Goal: Use online tool/utility: Utilize a website feature to perform a specific function

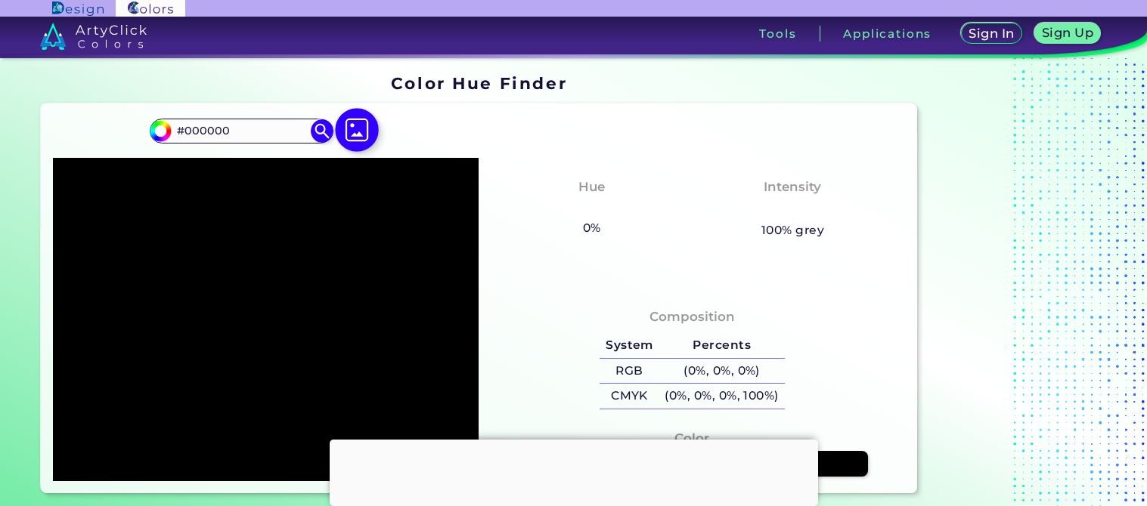
click at [351, 123] on img at bounding box center [358, 130] width 44 height 44
click at [0, 0] on input "file" at bounding box center [0, 0] width 0 height 0
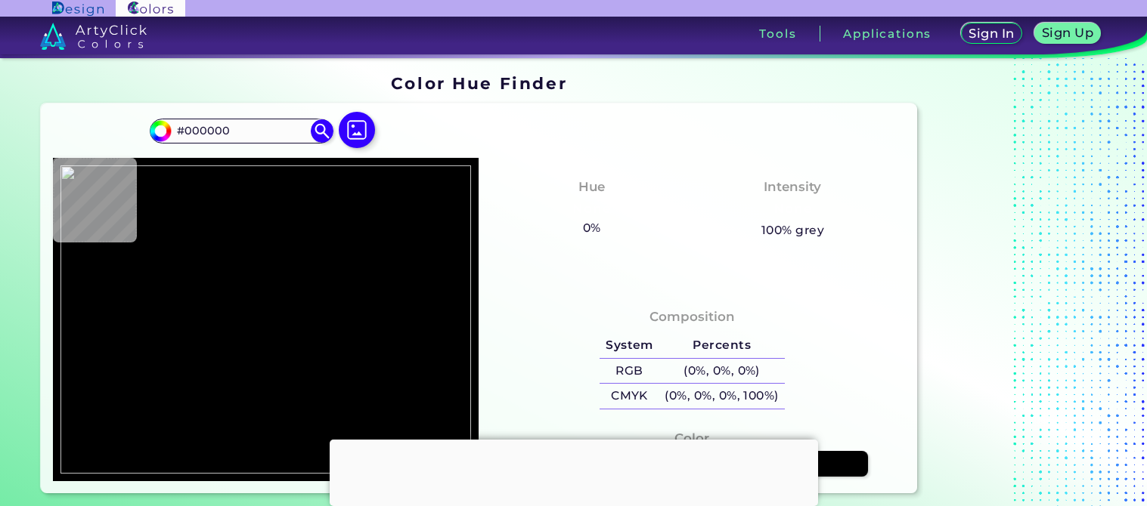
type input "#e9cfbe"
type input "#E9CFBE"
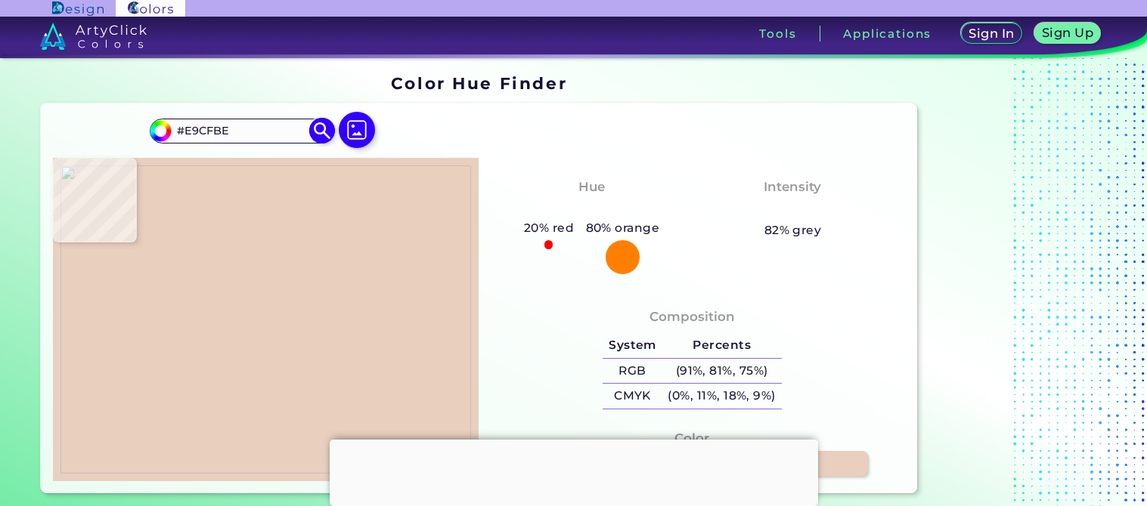
type input "#000000"
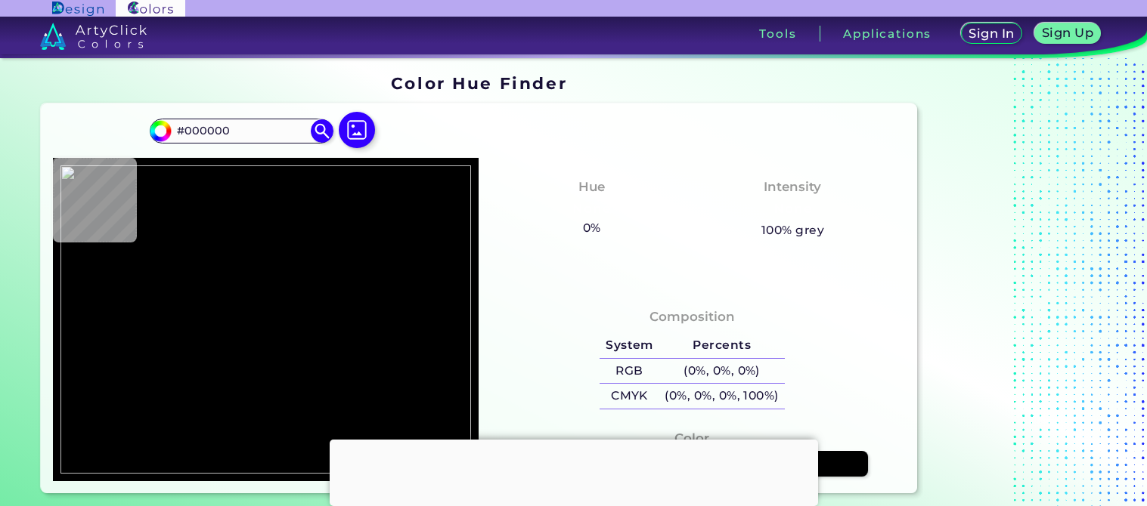
type input "#e9cfbe"
type input "#E9CFBE"
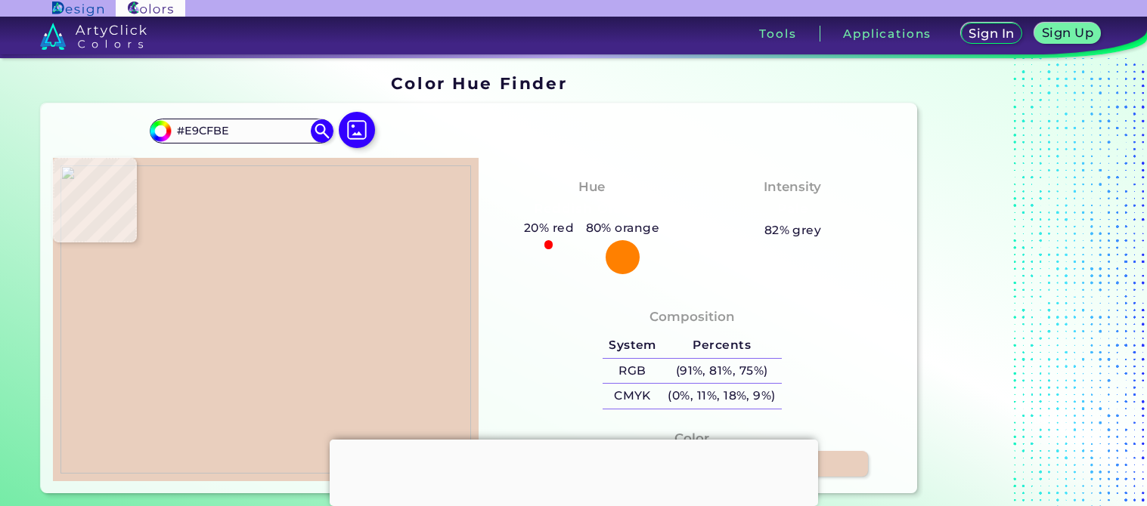
click at [207, 327] on img at bounding box center [265, 320] width 411 height 308
drag, startPoint x: 256, startPoint y: 127, endPoint x: 136, endPoint y: 142, distance: 121.1
click at [136, 142] on div "#e9cfbe #E9CFBE Acadia ◉ Acid Green ◉ Aero Blue ◉ Alabaster ◉ Albescent White ◉…" at bounding box center [479, 299] width 877 height 390
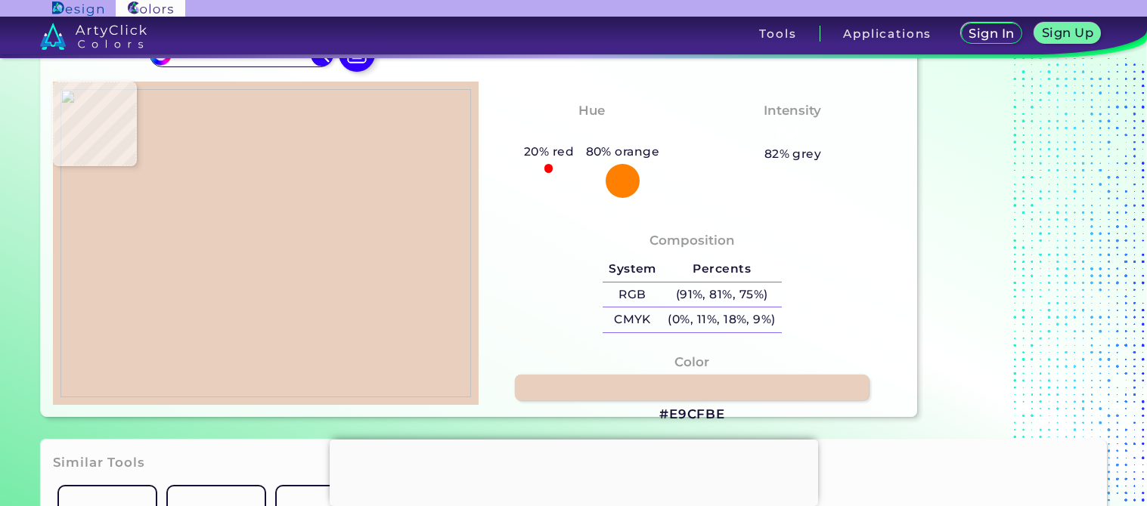
scroll to position [108, 0]
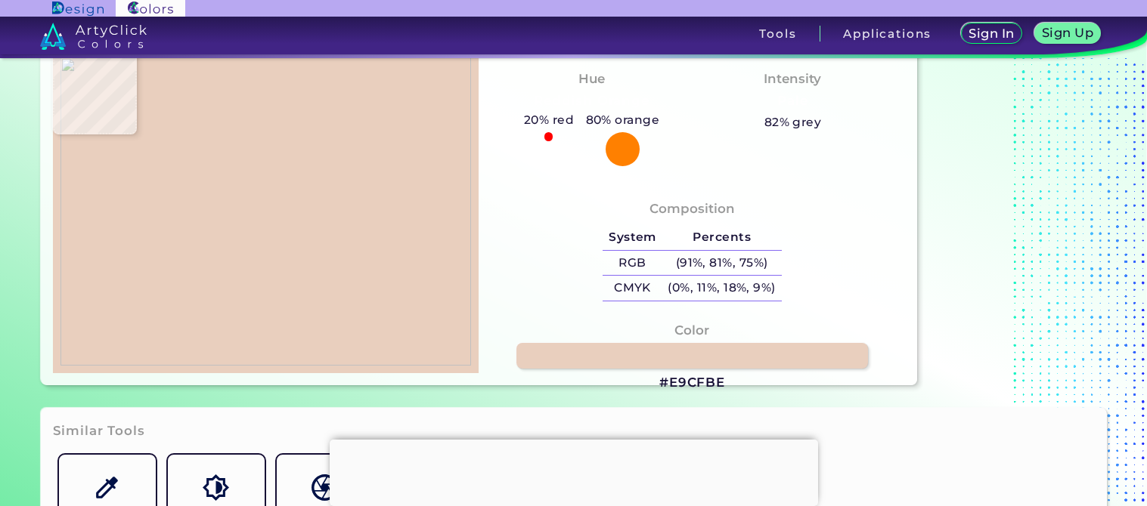
click at [705, 385] on h3 "#E9CFBE" at bounding box center [692, 383] width 66 height 18
click at [705, 383] on h3 "#E9CFBE copied" at bounding box center [692, 383] width 66 height 18
copy h3 "E9CFBE copied"
drag, startPoint x: 705, startPoint y: 379, endPoint x: 690, endPoint y: 376, distance: 14.9
click at [690, 376] on h3 "#E9CFBE" at bounding box center [692, 383] width 66 height 18
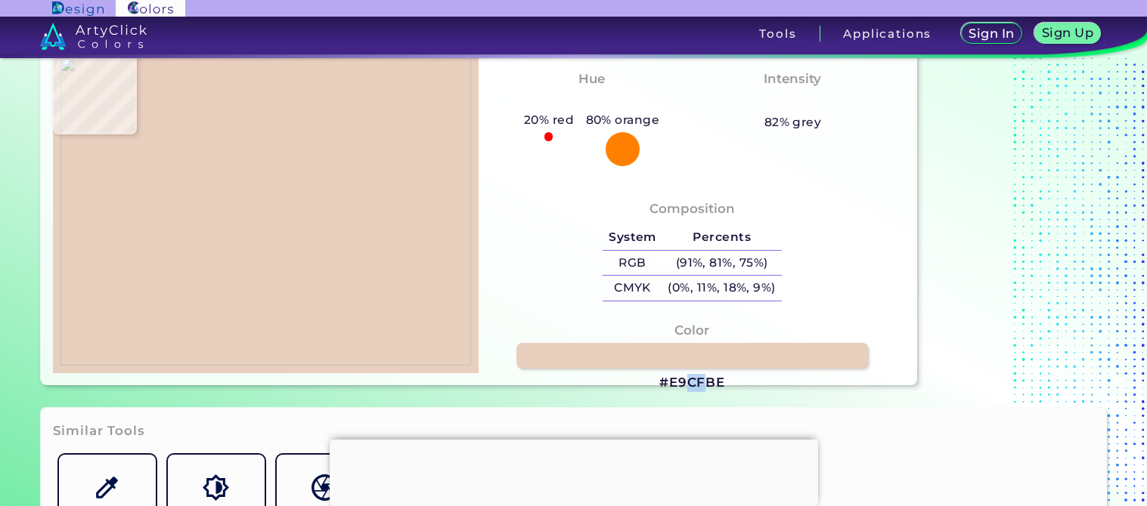
copy h3 "CF"
